Goal: Information Seeking & Learning: Learn about a topic

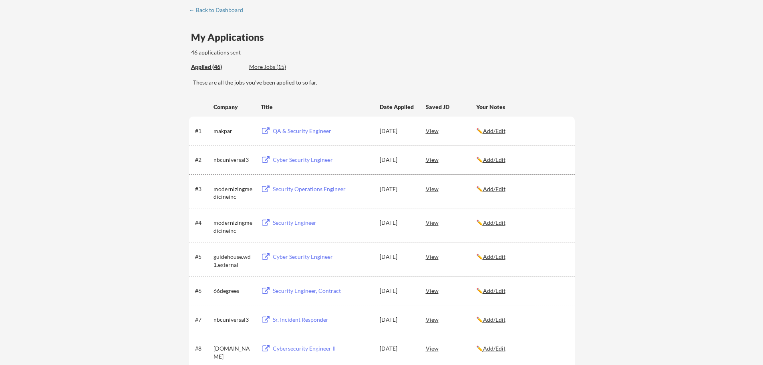
scroll to position [80, 0]
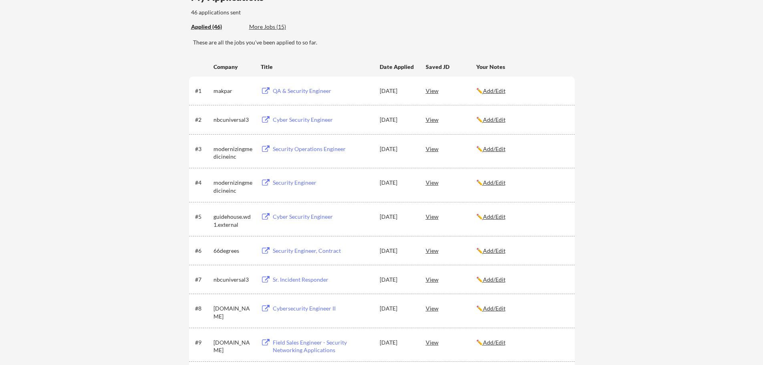
click at [430, 219] on div "View" at bounding box center [451, 216] width 50 height 14
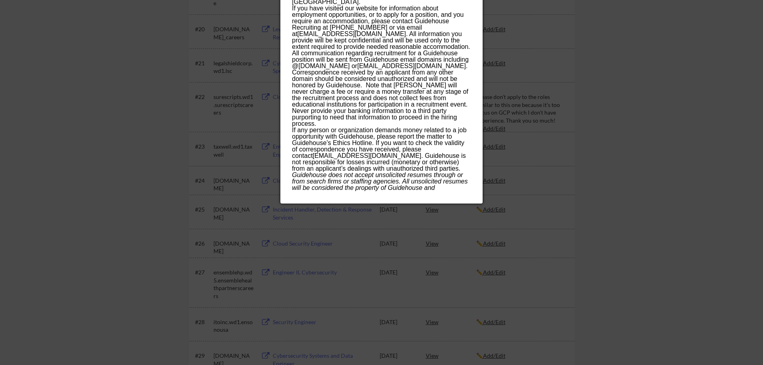
scroll to position [761, 0]
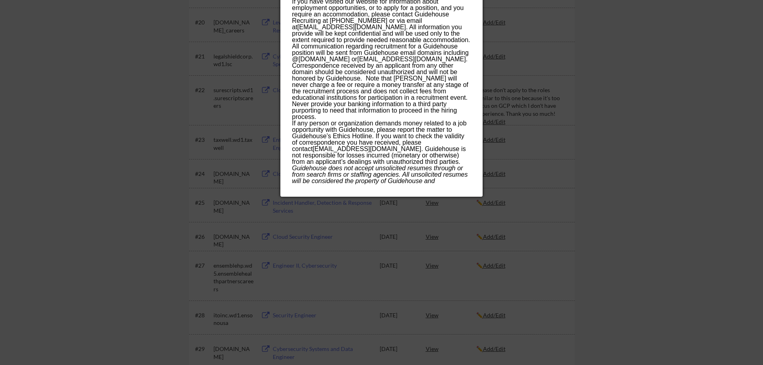
click at [655, 252] on div at bounding box center [381, 182] width 763 height 365
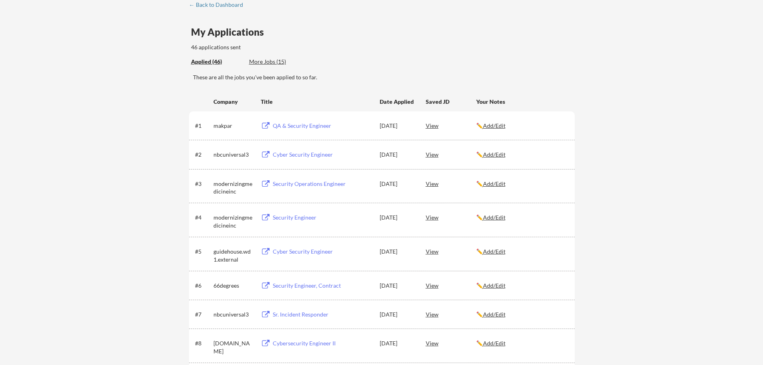
scroll to position [0, 0]
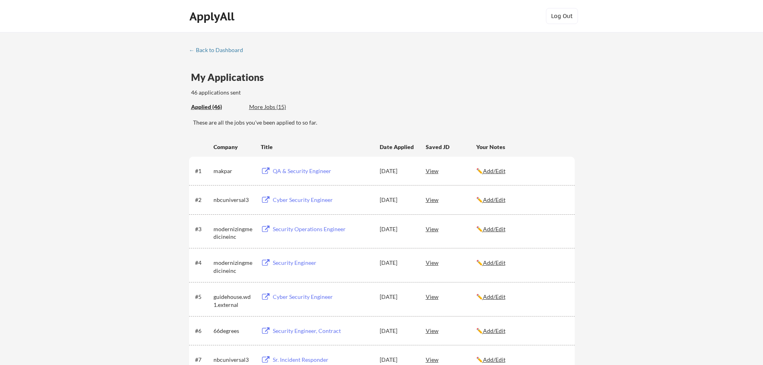
click at [276, 107] on div "More Jobs (15)" at bounding box center [278, 107] width 59 height 8
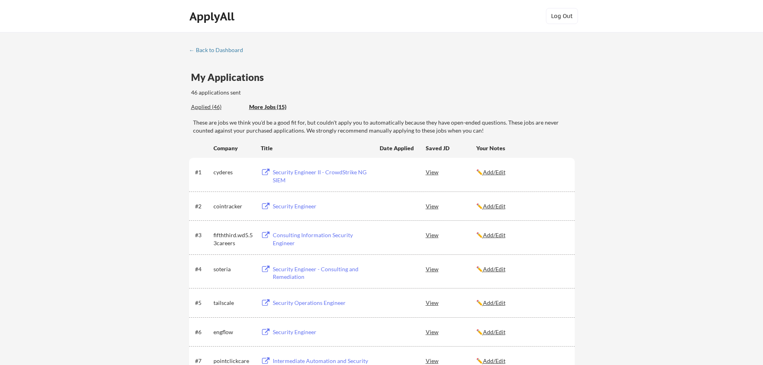
click at [208, 105] on div "Applied (46)" at bounding box center [217, 107] width 52 height 8
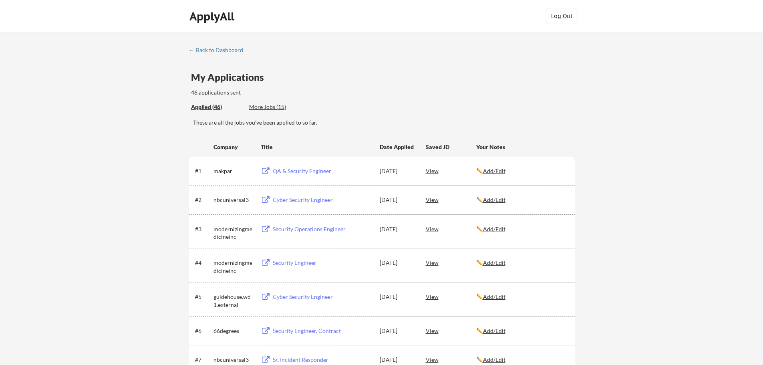
click at [310, 171] on div "QA & Security Engineer" at bounding box center [322, 171] width 99 height 8
click at [308, 201] on div "Cyber Security Engineer" at bounding box center [322, 200] width 99 height 8
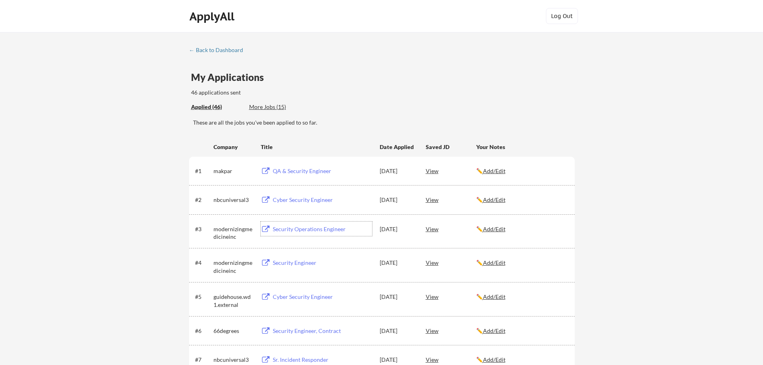
click at [316, 229] on div "Security Operations Engineer" at bounding box center [322, 229] width 99 height 8
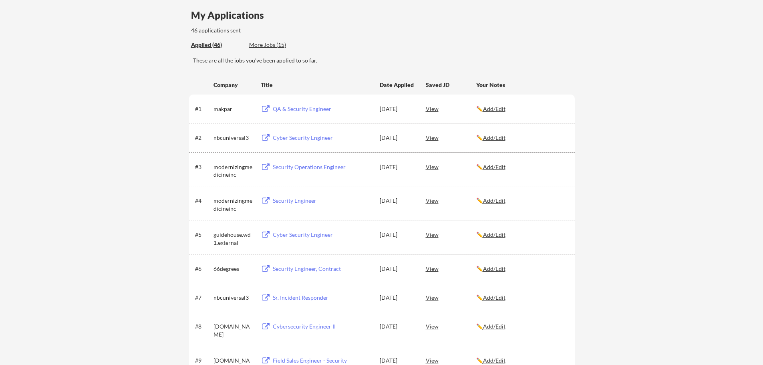
scroll to position [80, 0]
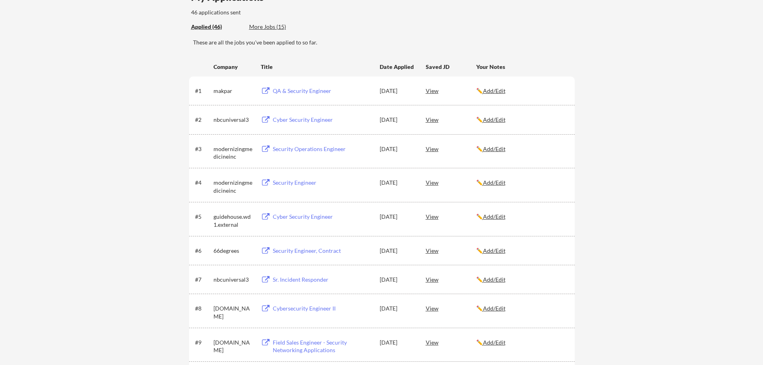
click at [302, 215] on div "Cyber Security Engineer" at bounding box center [322, 217] width 99 height 8
